Goal: Navigation & Orientation: Find specific page/section

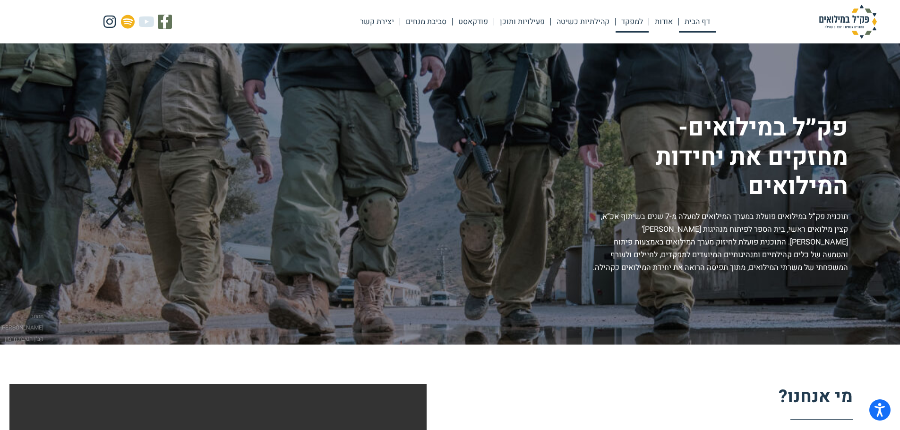
click at [628, 25] on link "למפקד" at bounding box center [632, 22] width 33 height 22
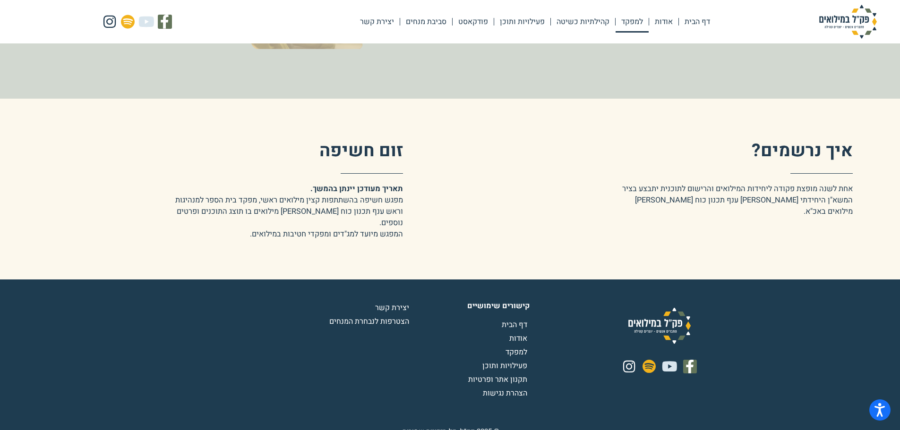
scroll to position [1446, 0]
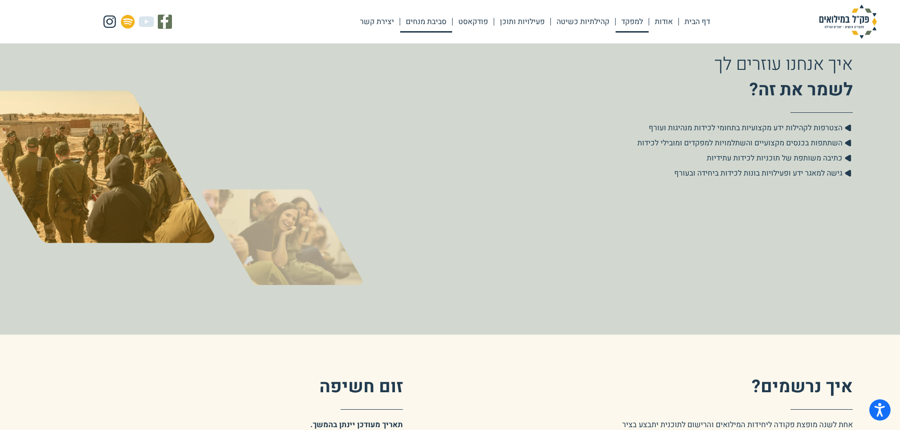
click at [419, 24] on link "סביבת מנחים" at bounding box center [426, 22] width 52 height 22
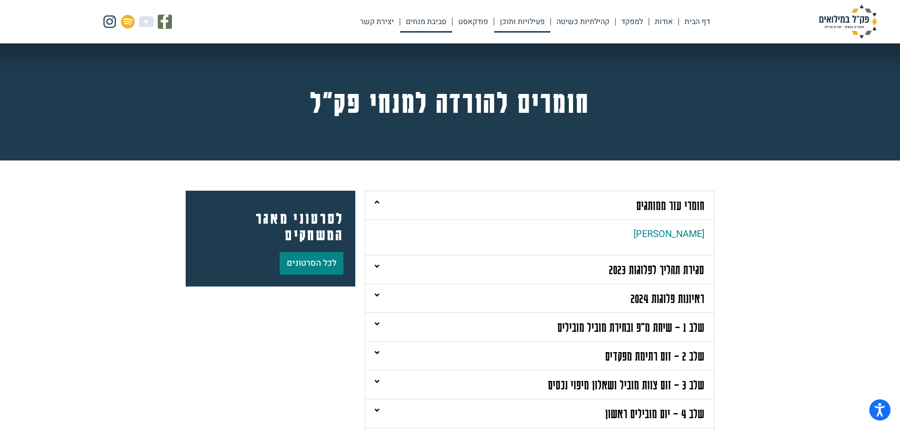
click at [520, 20] on link "פעילויות ותוכן" at bounding box center [522, 22] width 56 height 22
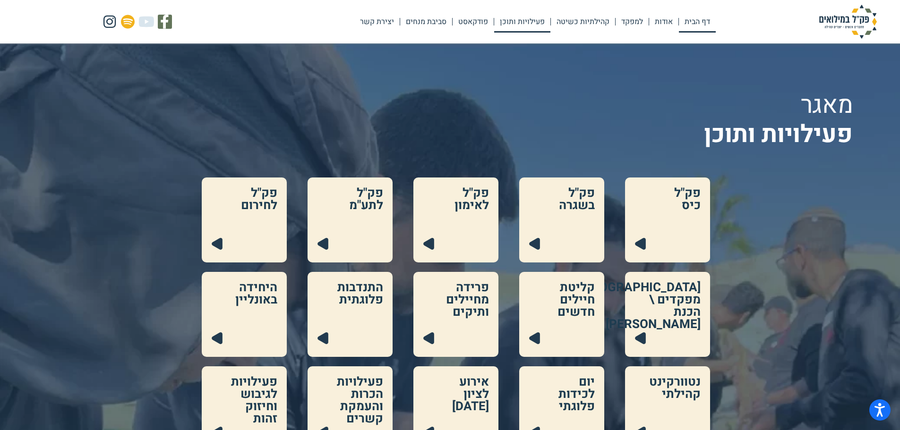
click at [703, 22] on link "דף הבית" at bounding box center [697, 22] width 37 height 22
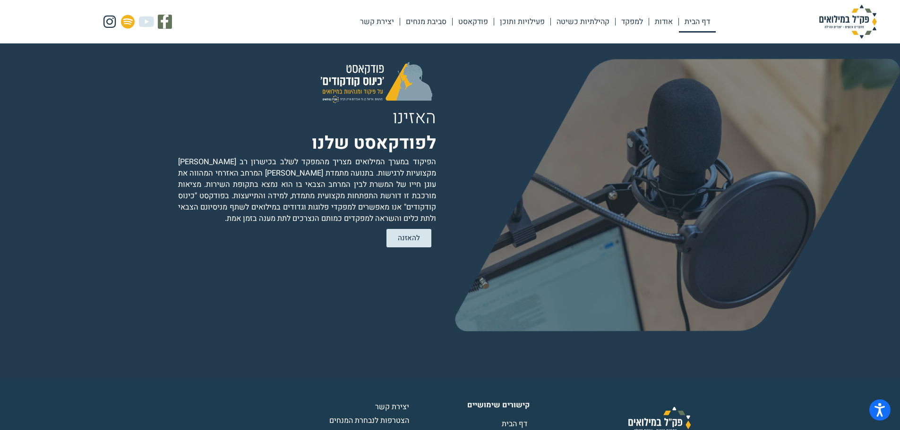
scroll to position [1934, 0]
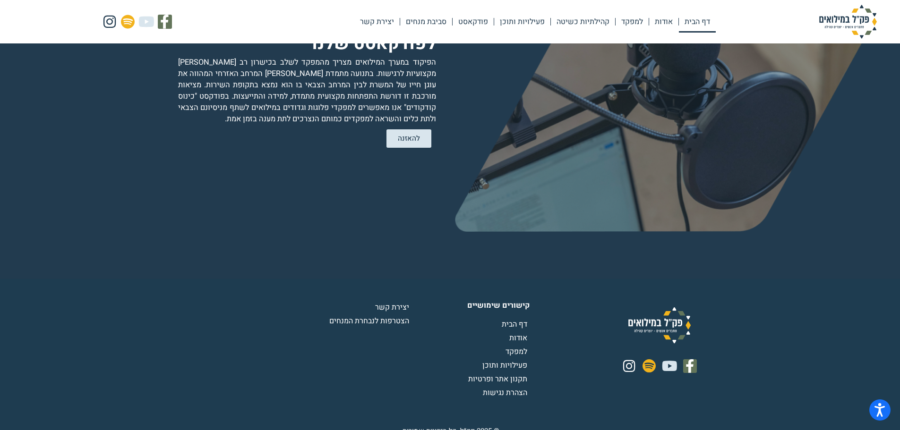
click at [517, 319] on span "דף הבית" at bounding box center [516, 324] width 28 height 11
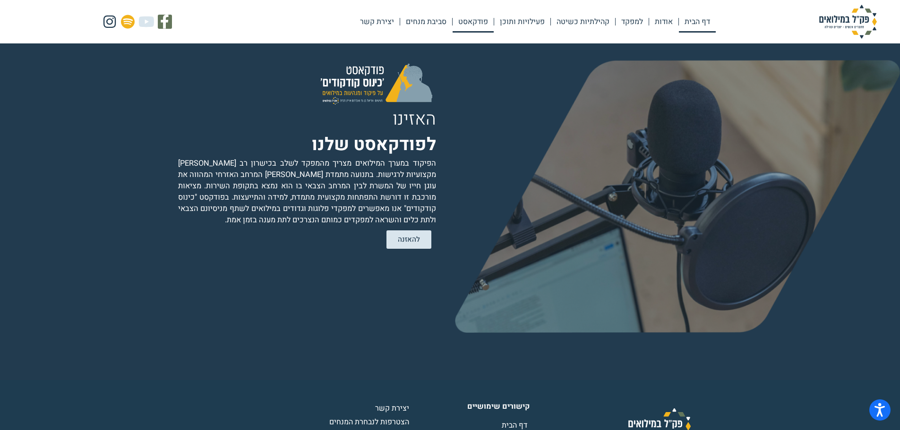
scroll to position [1934, 0]
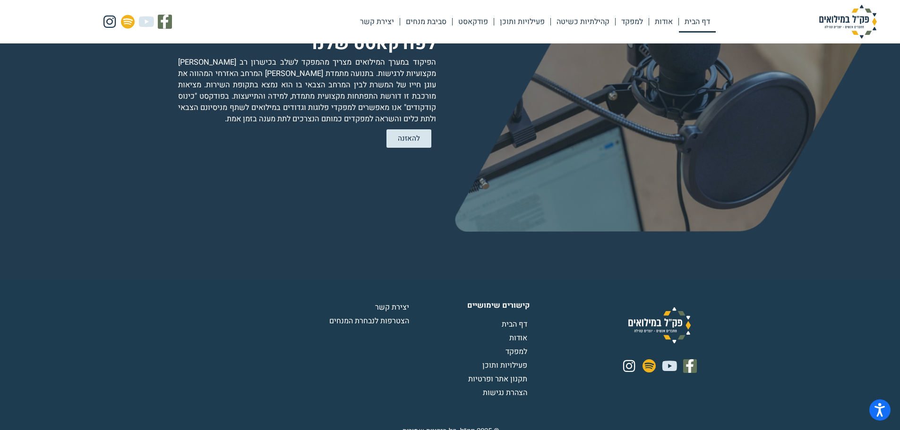
click at [508, 360] on span "פעילויות ותוכן" at bounding box center [505, 365] width 47 height 11
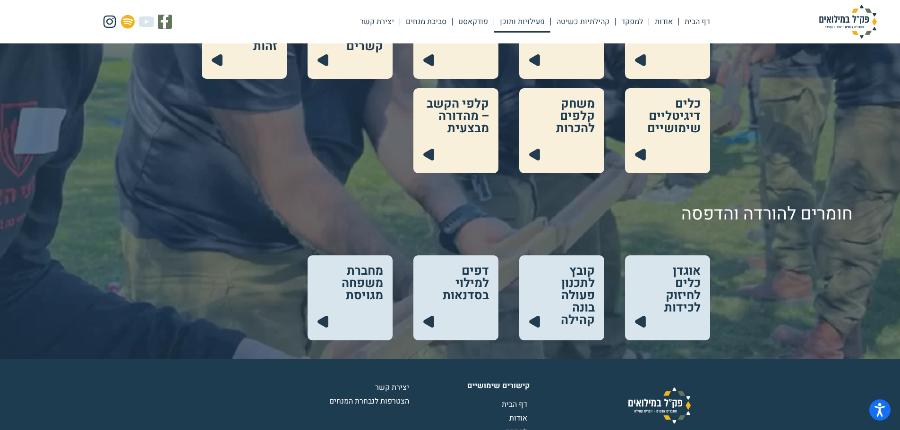
scroll to position [378, 0]
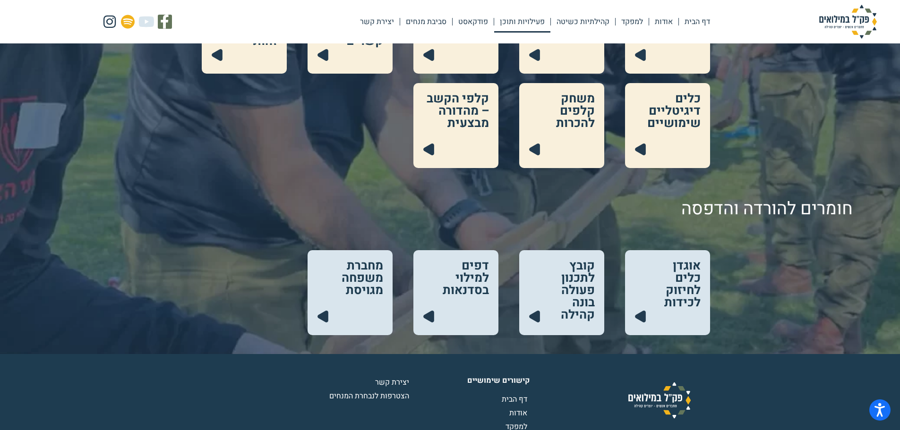
click at [602, 21] on link at bounding box center [561, 31] width 85 height 85
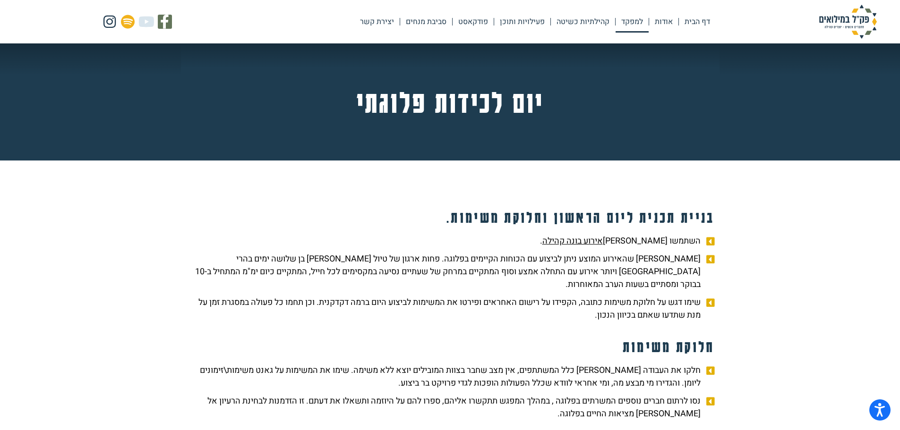
click at [633, 24] on link "למפקד" at bounding box center [632, 22] width 33 height 22
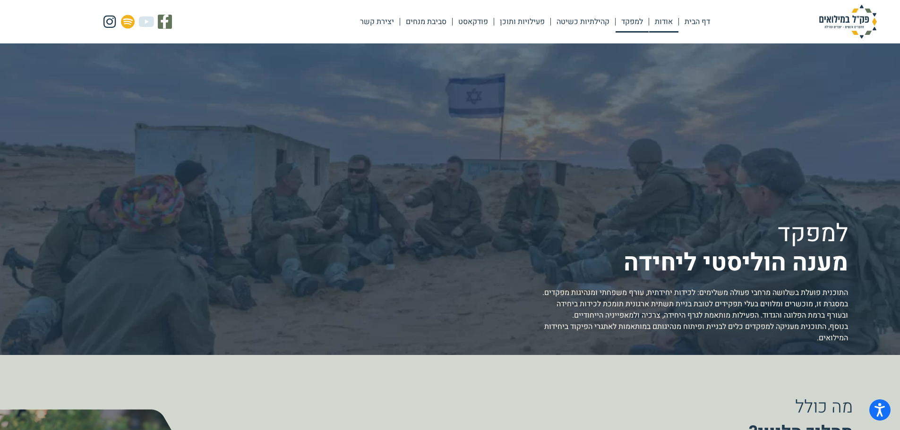
click at [669, 24] on link "אודות" at bounding box center [663, 22] width 29 height 22
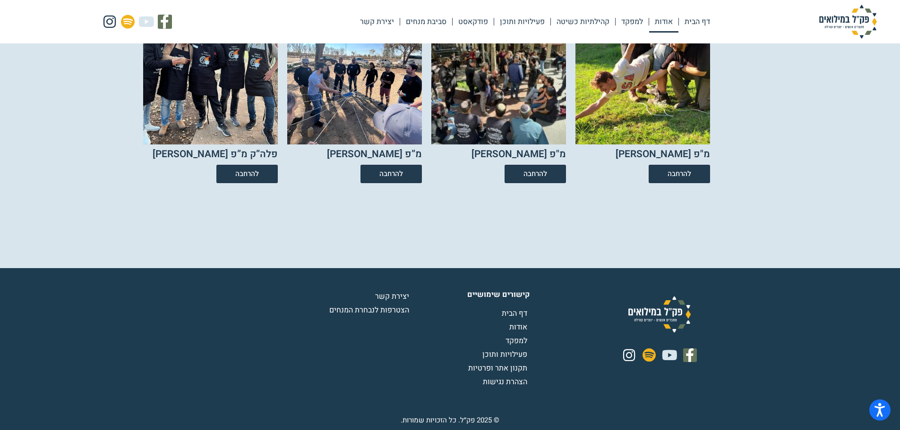
scroll to position [1670, 0]
click at [700, 20] on link "דף הבית" at bounding box center [697, 22] width 37 height 22
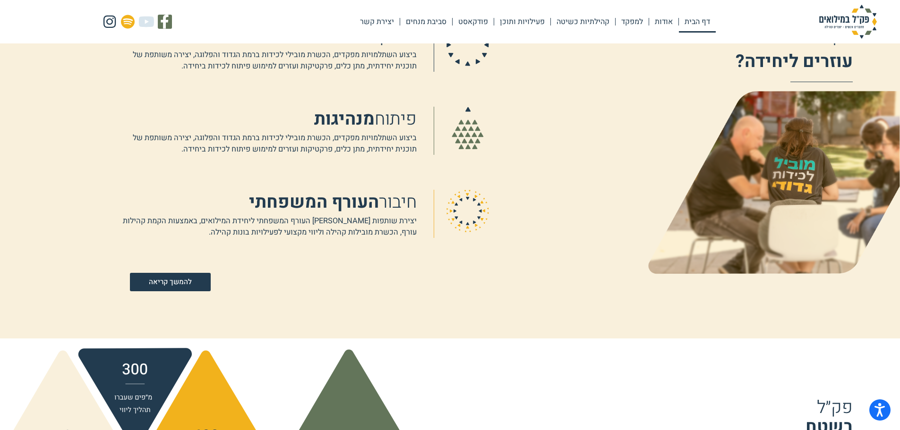
scroll to position [614, 0]
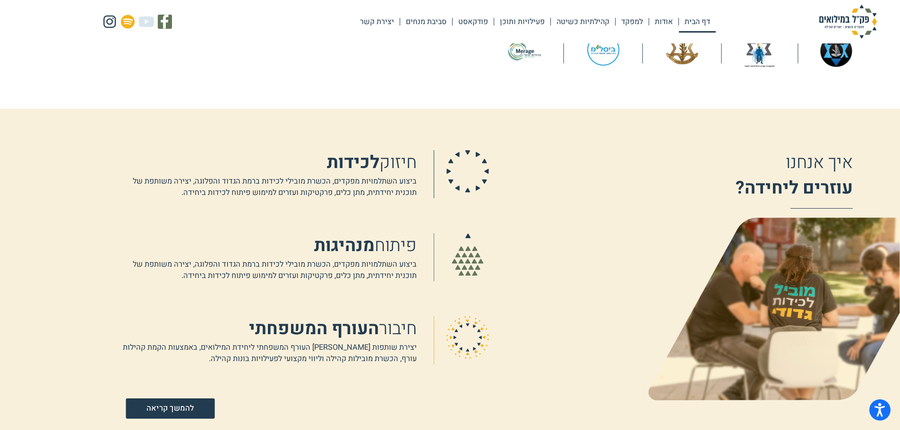
click at [179, 409] on span "להמשך קריאה" at bounding box center [169, 409] width 47 height 8
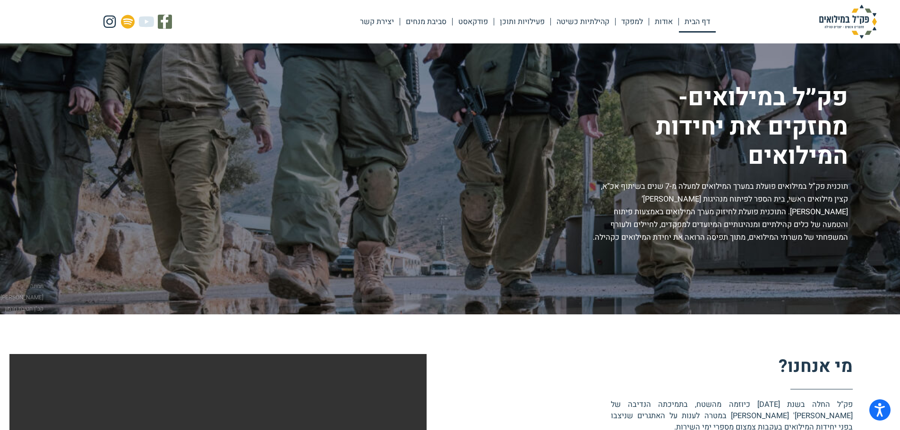
scroll to position [0, 0]
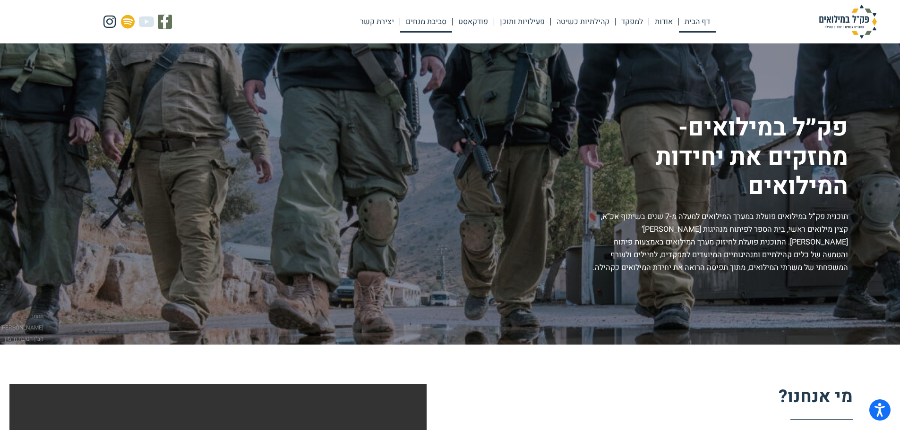
click at [415, 23] on link "סביבת מנחים" at bounding box center [426, 22] width 52 height 22
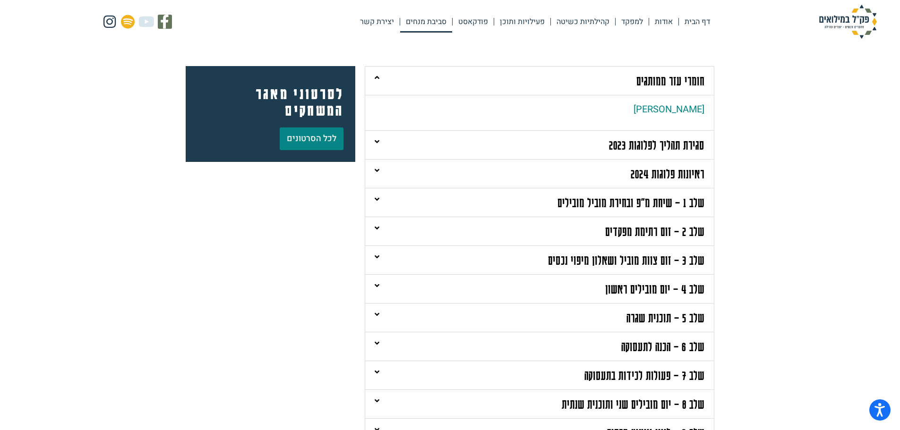
scroll to position [142, 0]
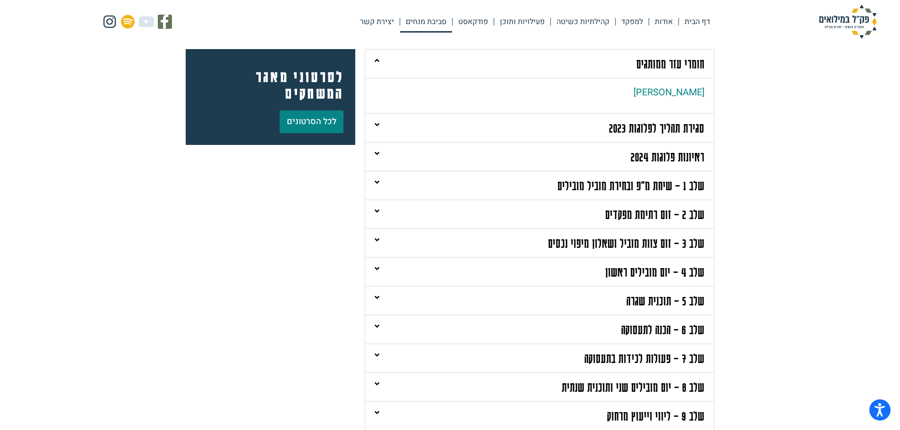
click at [501, 299] on div "שלב 5 – תוכנית שגרה" at bounding box center [539, 301] width 349 height 28
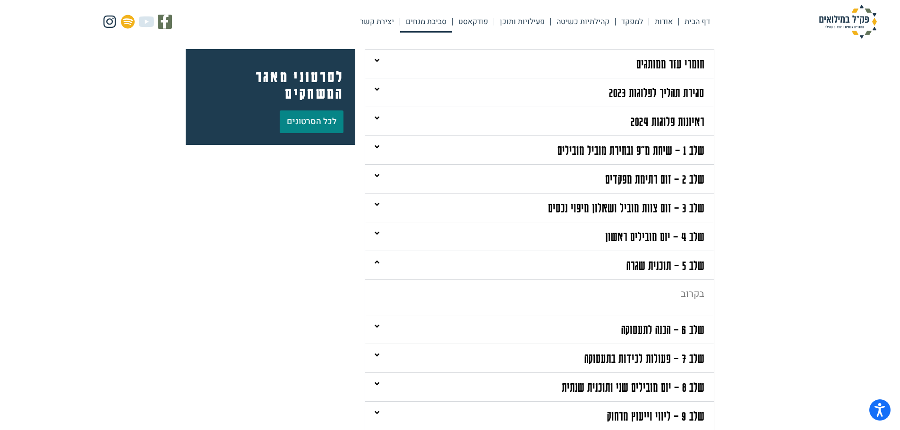
click at [512, 263] on div "שלב 5 – תוכנית שגרה" at bounding box center [539, 265] width 349 height 28
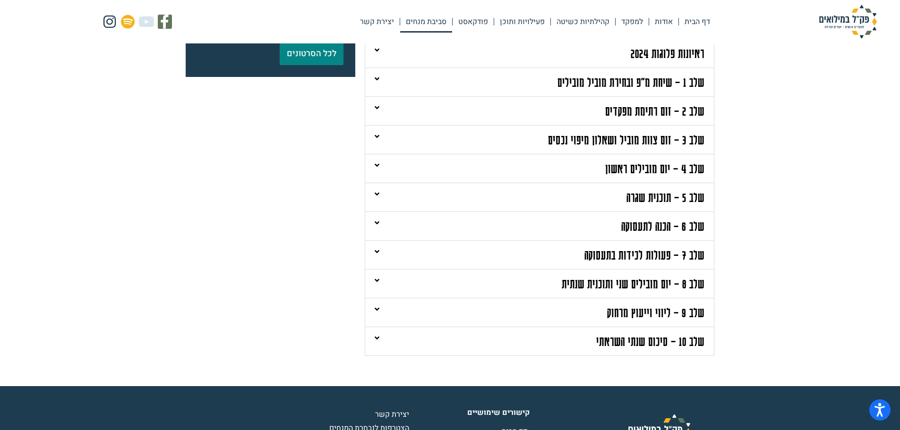
scroll to position [236, 0]
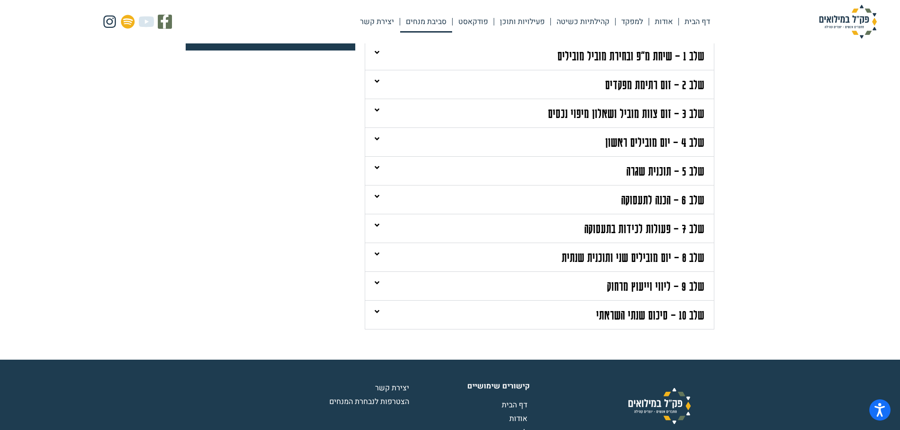
click at [526, 286] on div "שלב 9 – ליווי וייעוץ מרחוק" at bounding box center [539, 286] width 349 height 28
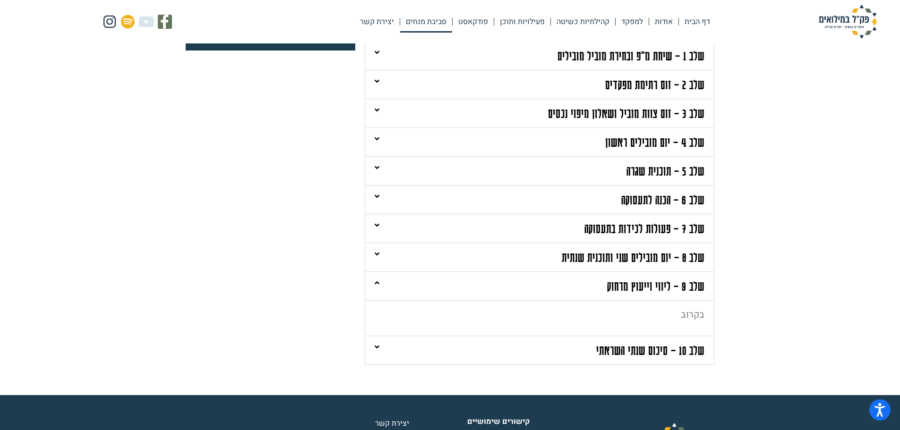
click at [526, 286] on div "שלב 9 – ליווי וייעוץ מרחוק" at bounding box center [539, 286] width 349 height 28
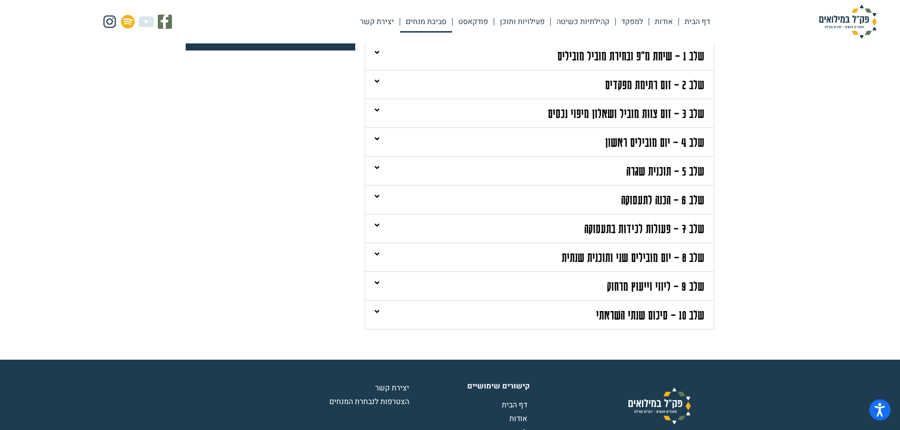
click at [530, 320] on div "שלב 10 – סיכום שנתי השראתי" at bounding box center [539, 315] width 349 height 28
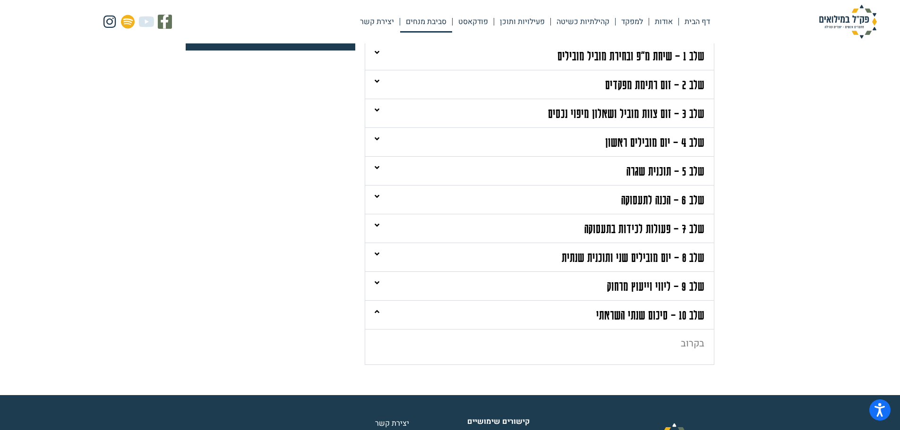
click at [530, 320] on div "שלב 10 – סיכום שנתי השראתי" at bounding box center [539, 315] width 349 height 28
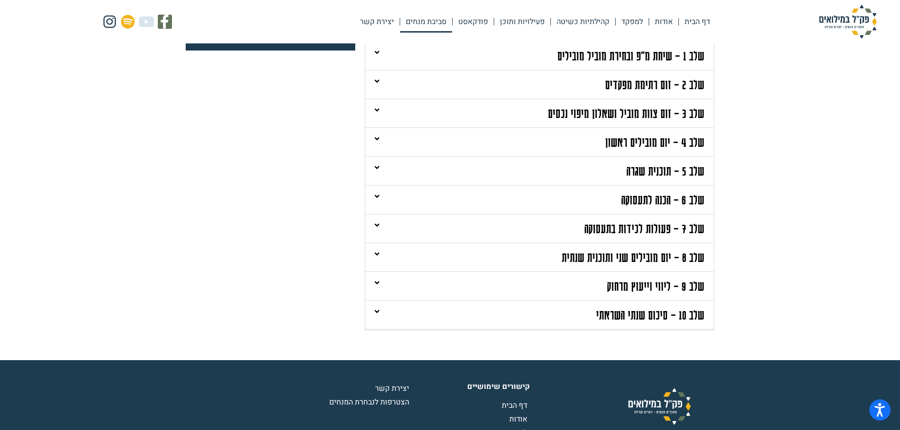
click at [580, 262] on link "שלב 8 – יום מובילים שני ותוכנית שנתית" at bounding box center [633, 257] width 143 height 15
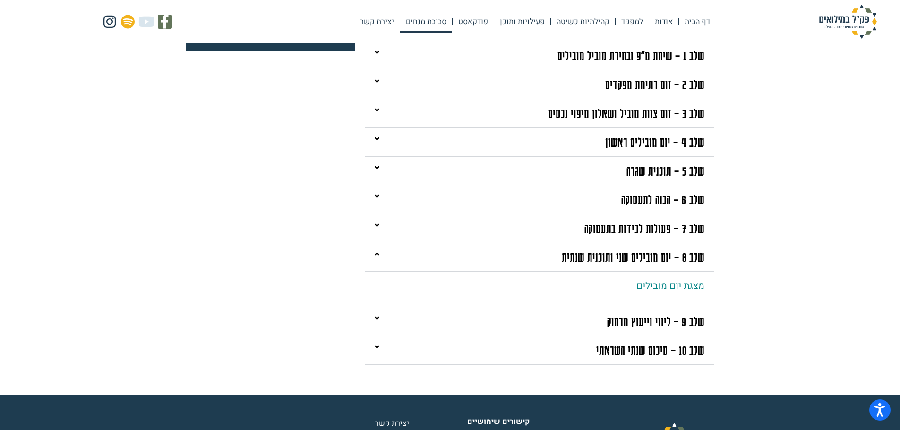
click at [580, 262] on link "שלב 8 – יום מובילים שני ותוכנית שנתית" at bounding box center [633, 257] width 143 height 15
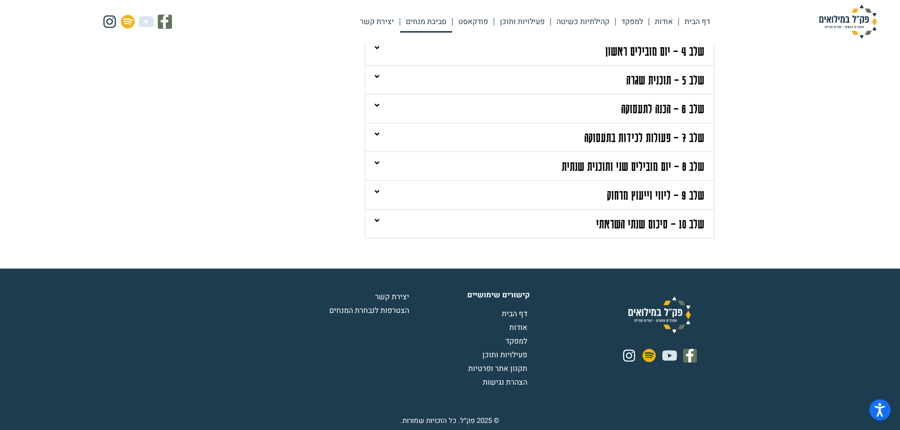
scroll to position [328, 0]
click at [524, 352] on span "פעילויות ותוכן" at bounding box center [505, 354] width 47 height 11
